Goal: Navigation & Orientation: Find specific page/section

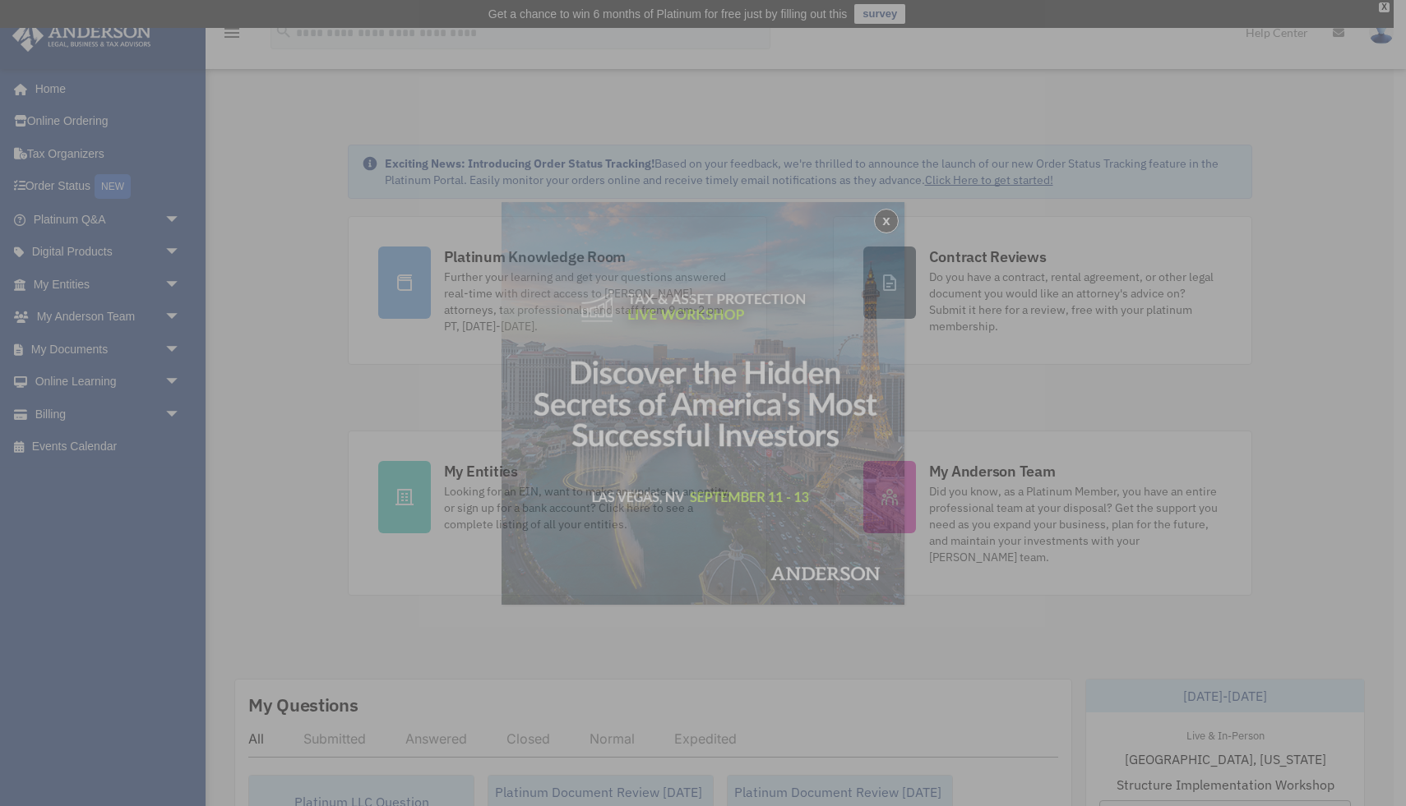
click at [70, 286] on div "x" at bounding box center [703, 403] width 1406 height 806
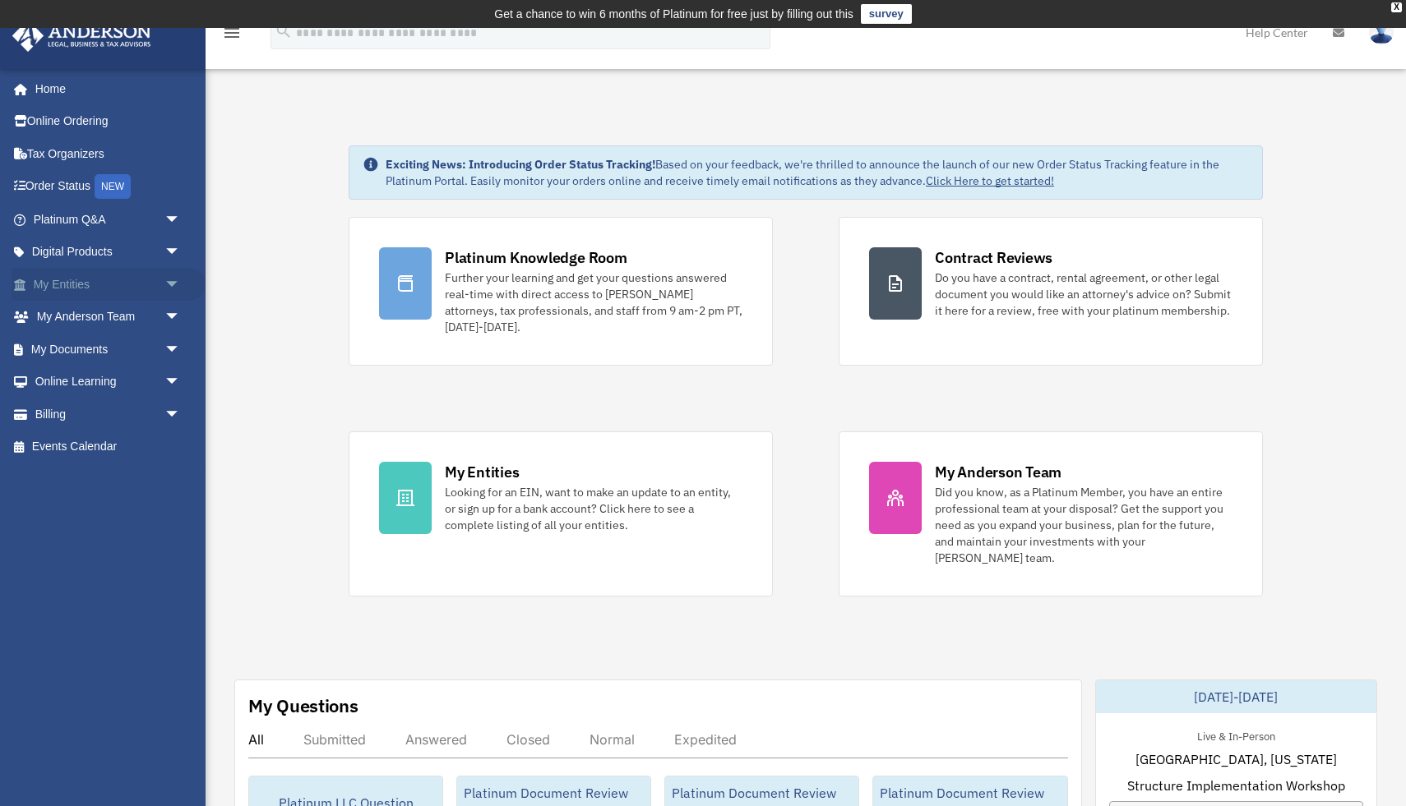
click at [172, 284] on span "arrow_drop_down" at bounding box center [180, 285] width 33 height 34
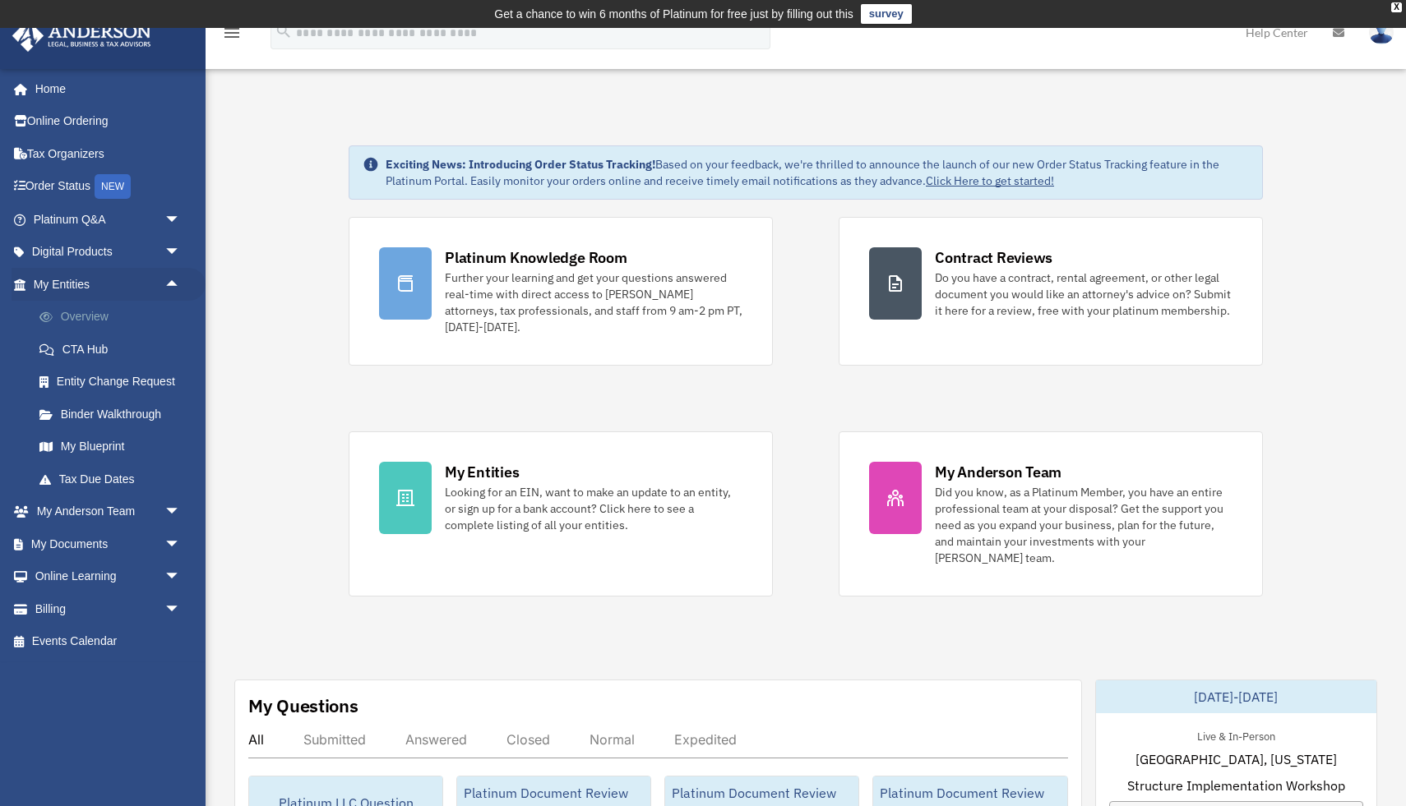
click at [103, 318] on link "Overview" at bounding box center [114, 317] width 182 height 33
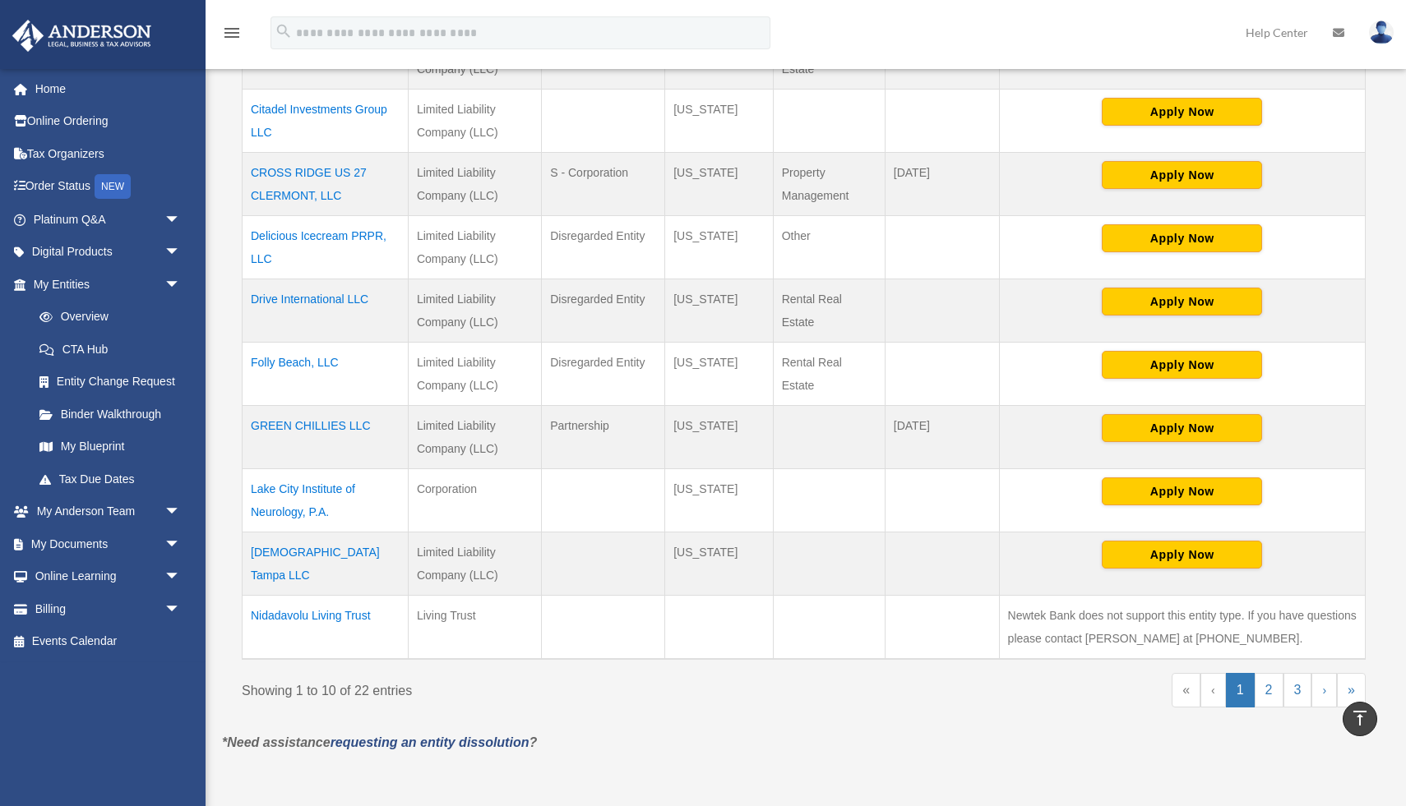
scroll to position [479, 0]
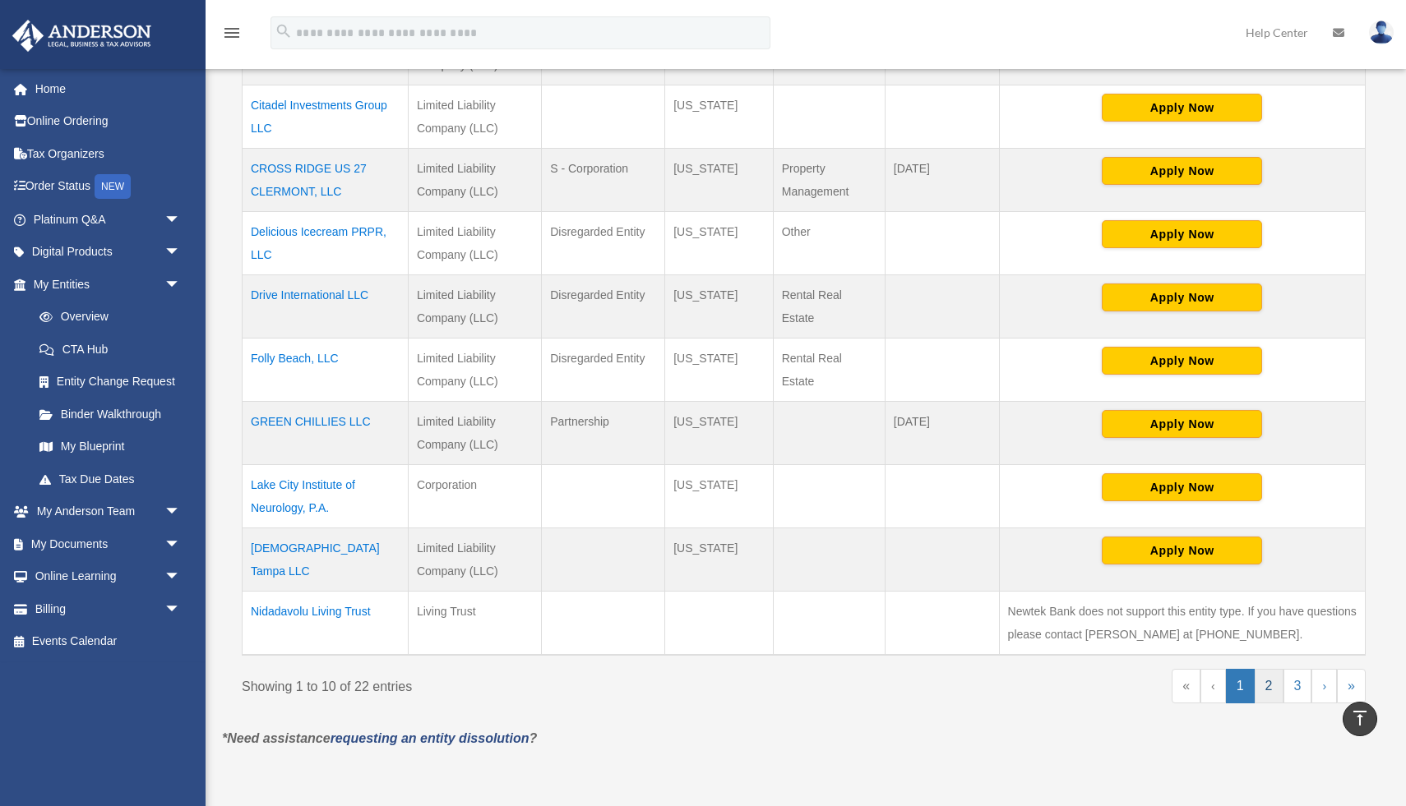
click at [1268, 692] on link "2" at bounding box center [1268, 686] width 29 height 35
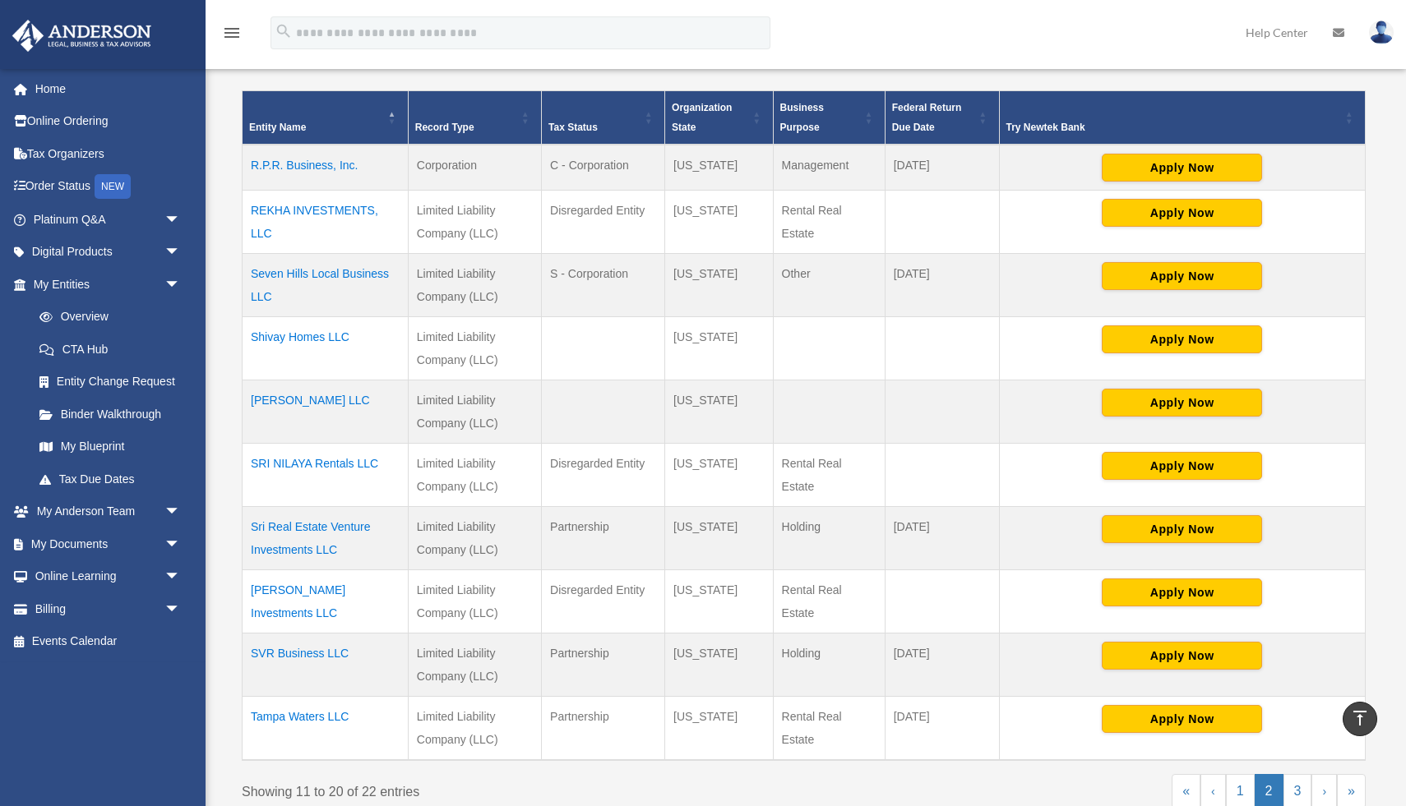
scroll to position [349, 0]
